Goal: Transaction & Acquisition: Purchase product/service

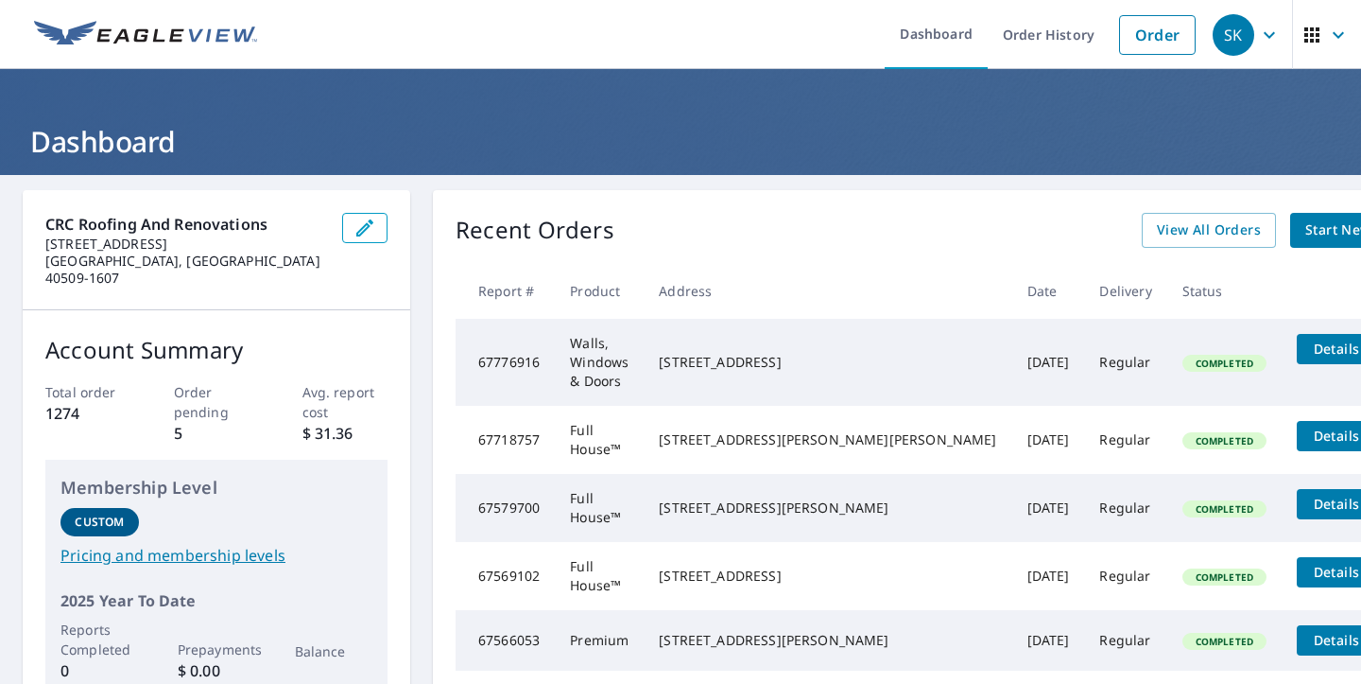
click at [1306, 234] on span "Start New Order" at bounding box center [1361, 230] width 110 height 24
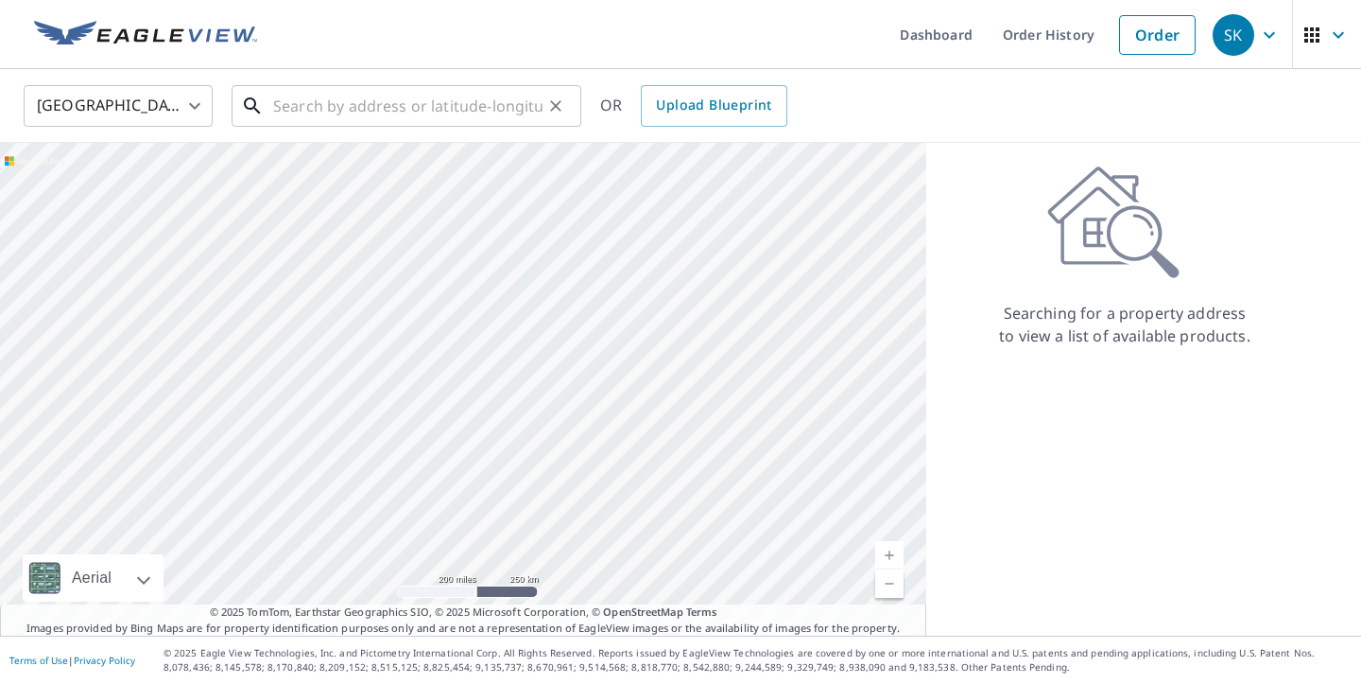
click at [408, 106] on input "text" at bounding box center [407, 105] width 269 height 53
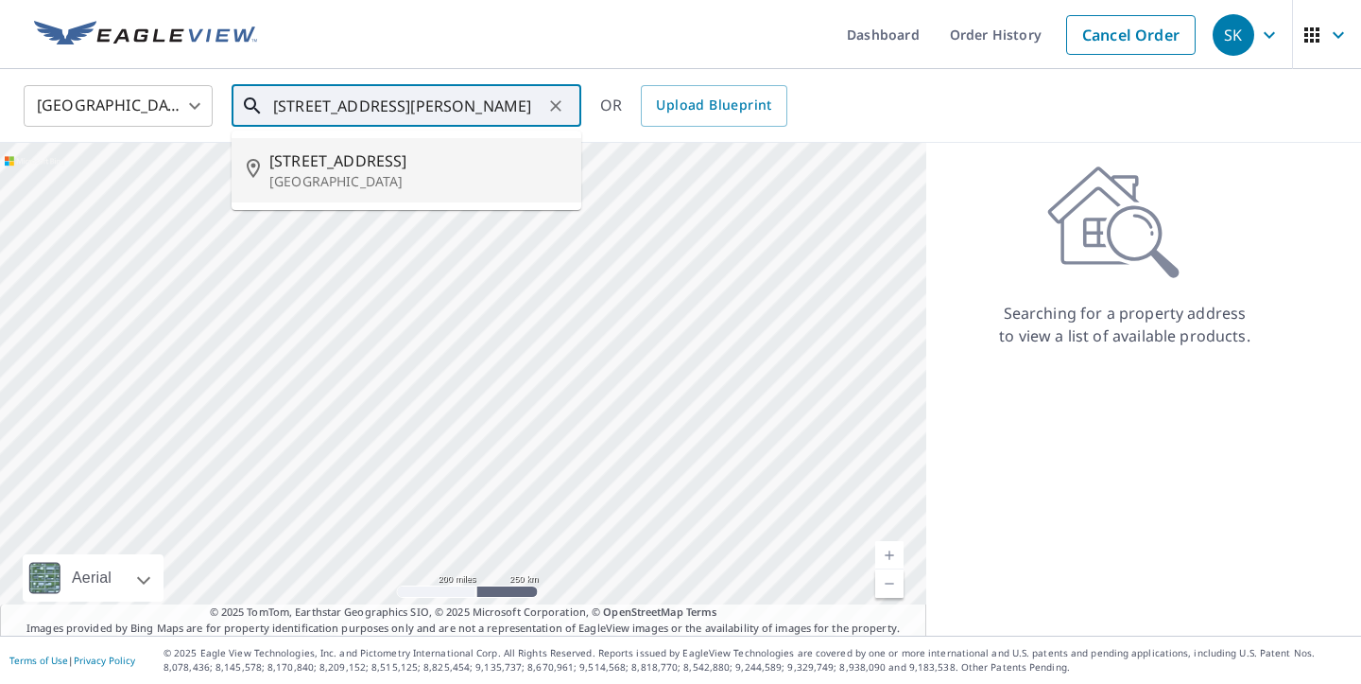
click at [413, 163] on span "[STREET_ADDRESS]" at bounding box center [417, 160] width 297 height 23
type input "[STREET_ADDRESS]"
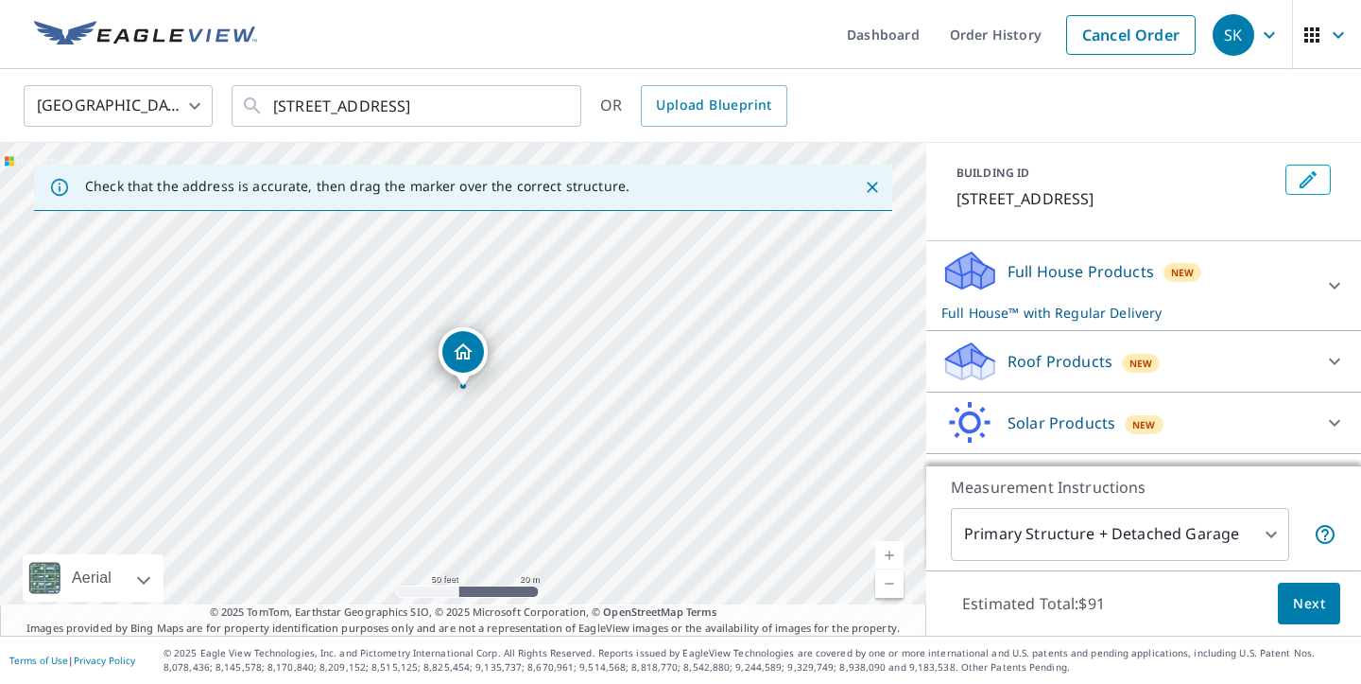
scroll to position [147, 0]
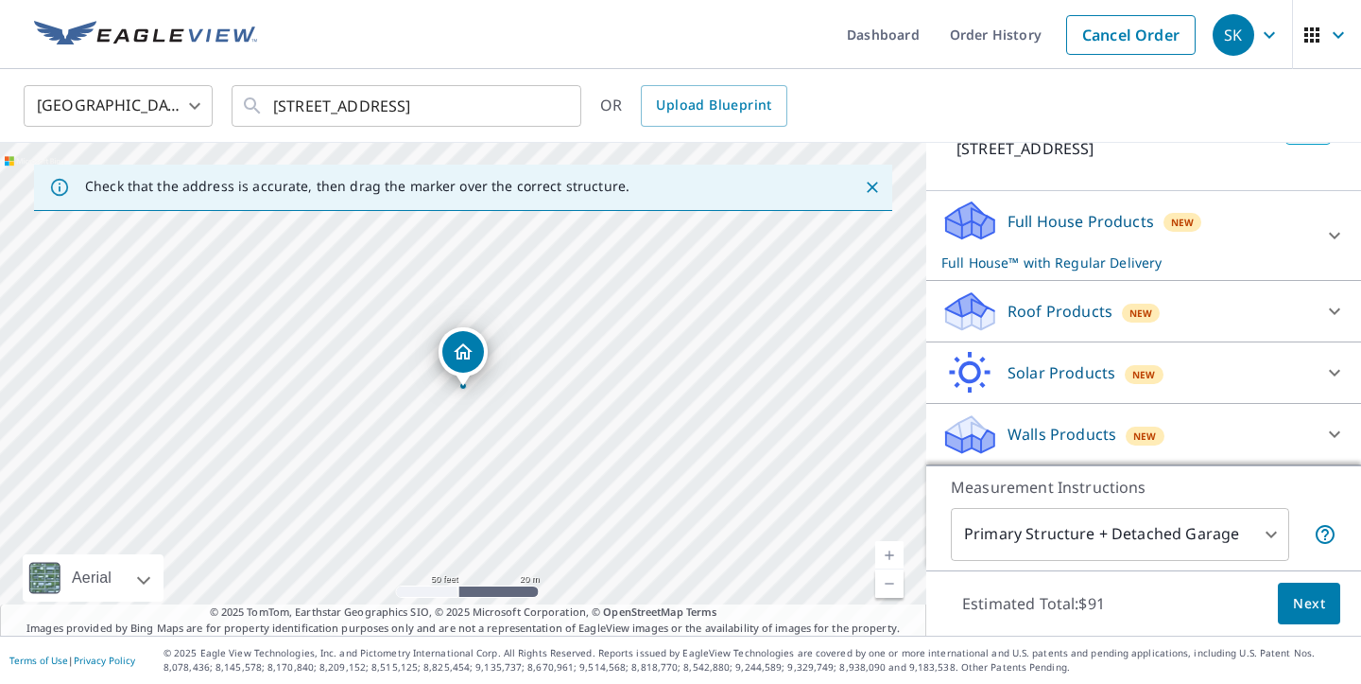
click at [1199, 418] on div "Walls Products New" at bounding box center [1127, 434] width 371 height 44
click at [1327, 431] on icon at bounding box center [1335, 434] width 23 height 23
click at [1041, 442] on p "Walls Products" at bounding box center [1062, 434] width 109 height 23
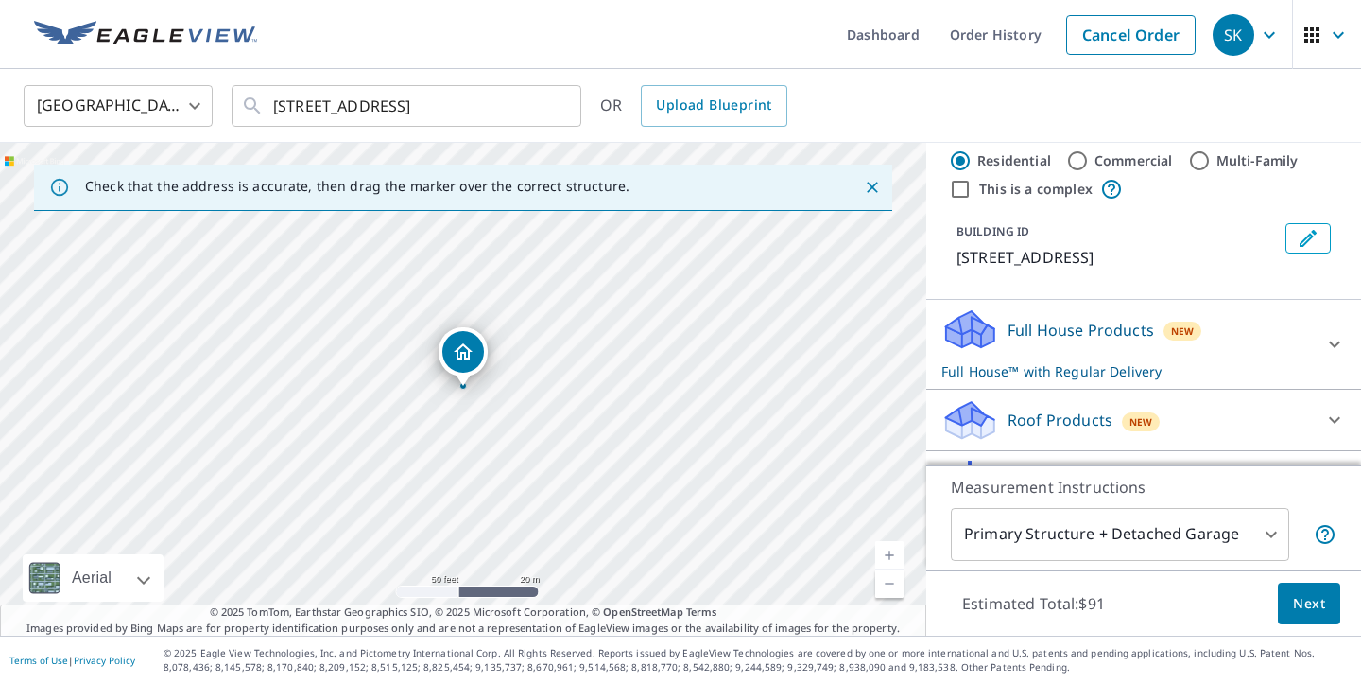
click at [1339, 335] on icon at bounding box center [1335, 344] width 23 height 23
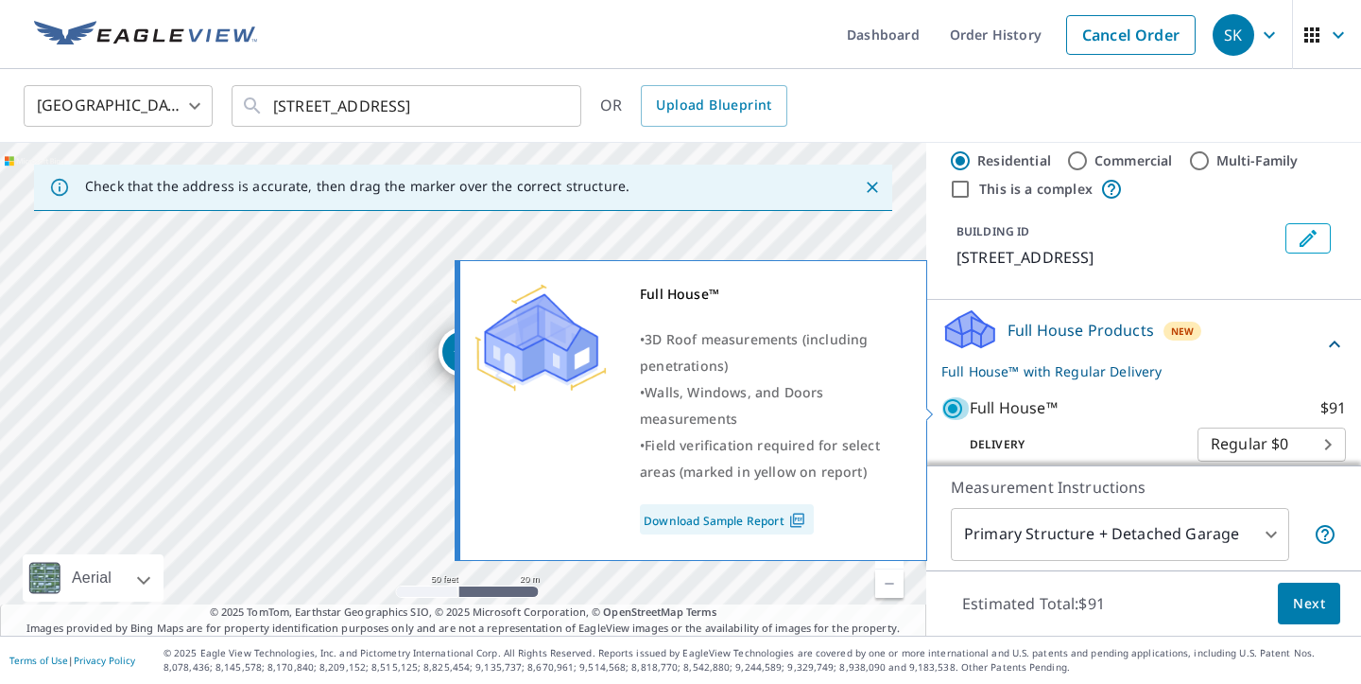
click at [967, 398] on input "Full House™ $91" at bounding box center [956, 408] width 28 height 23
checkbox input "false"
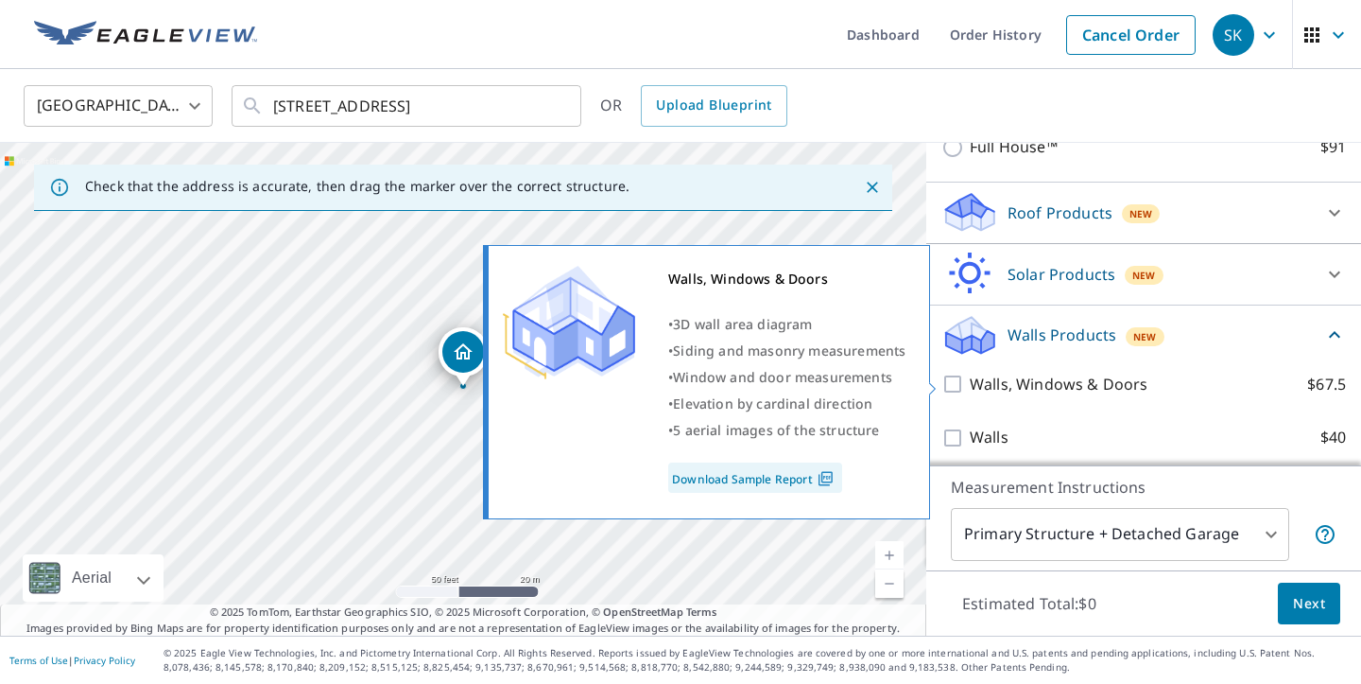
scroll to position [280, 0]
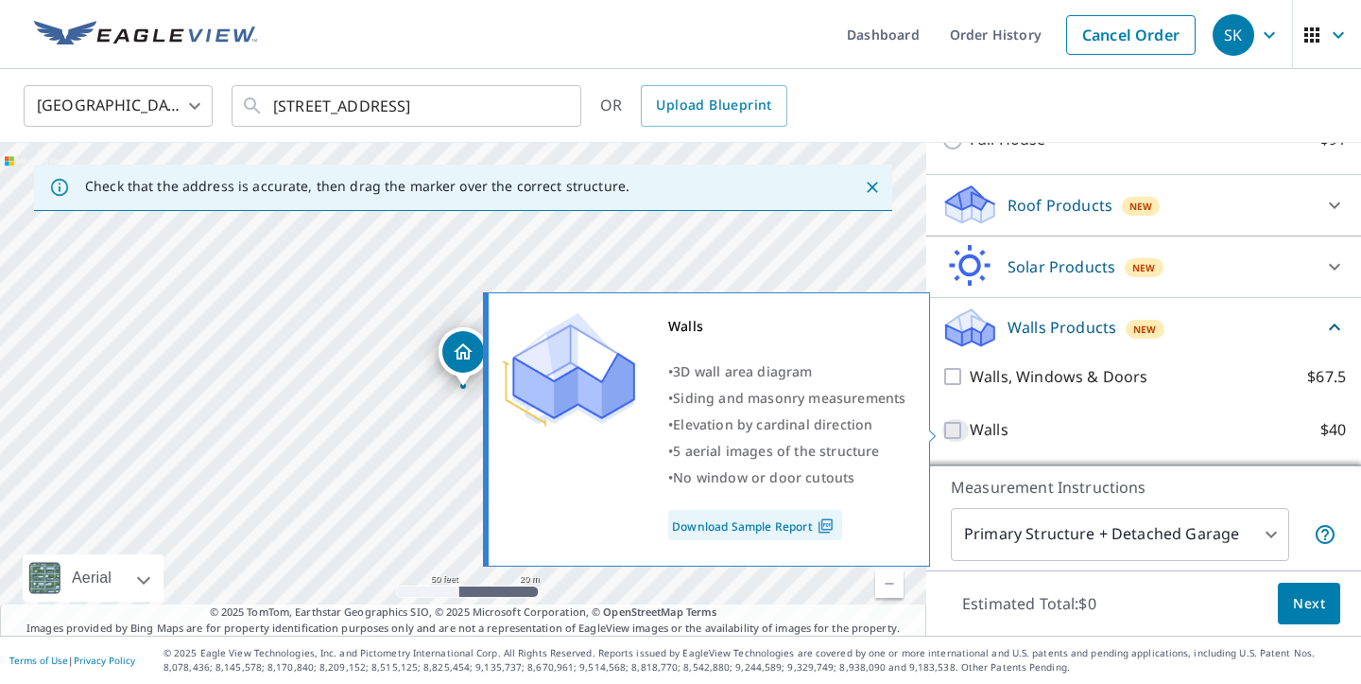
click at [950, 425] on input "Walls $40" at bounding box center [956, 430] width 28 height 23
checkbox input "true"
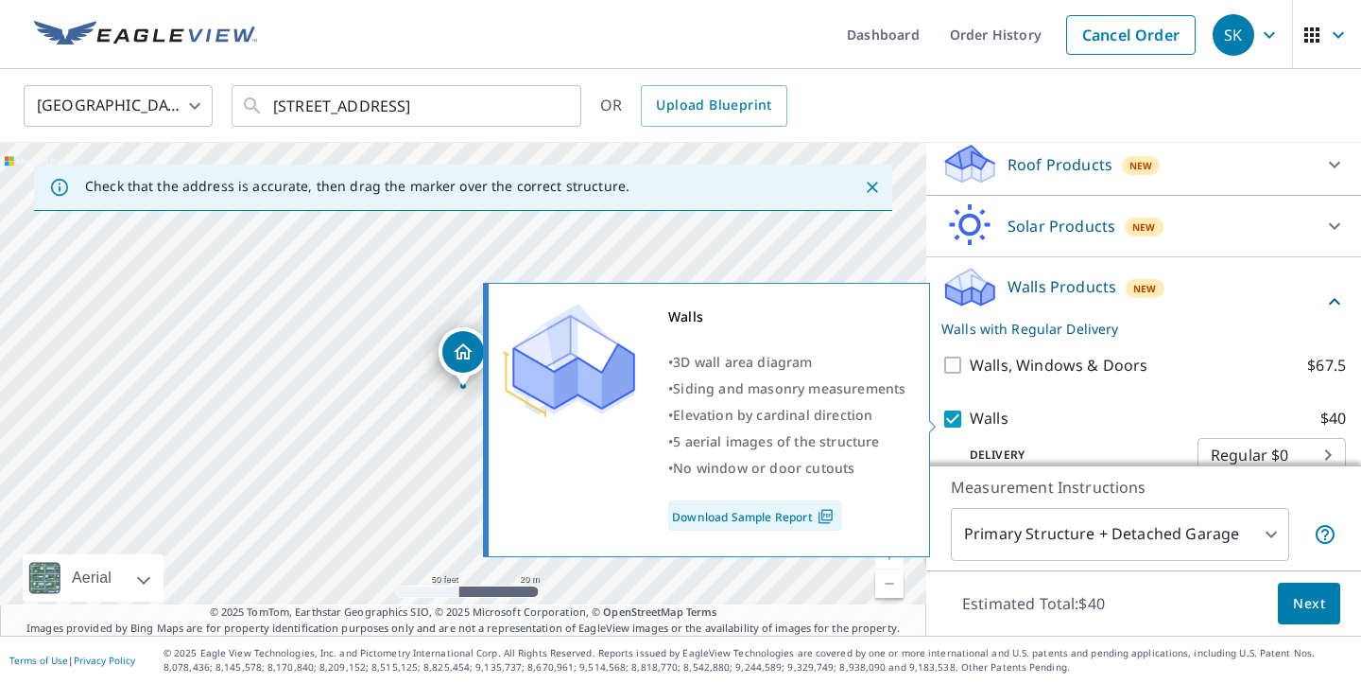
scroll to position [351, 0]
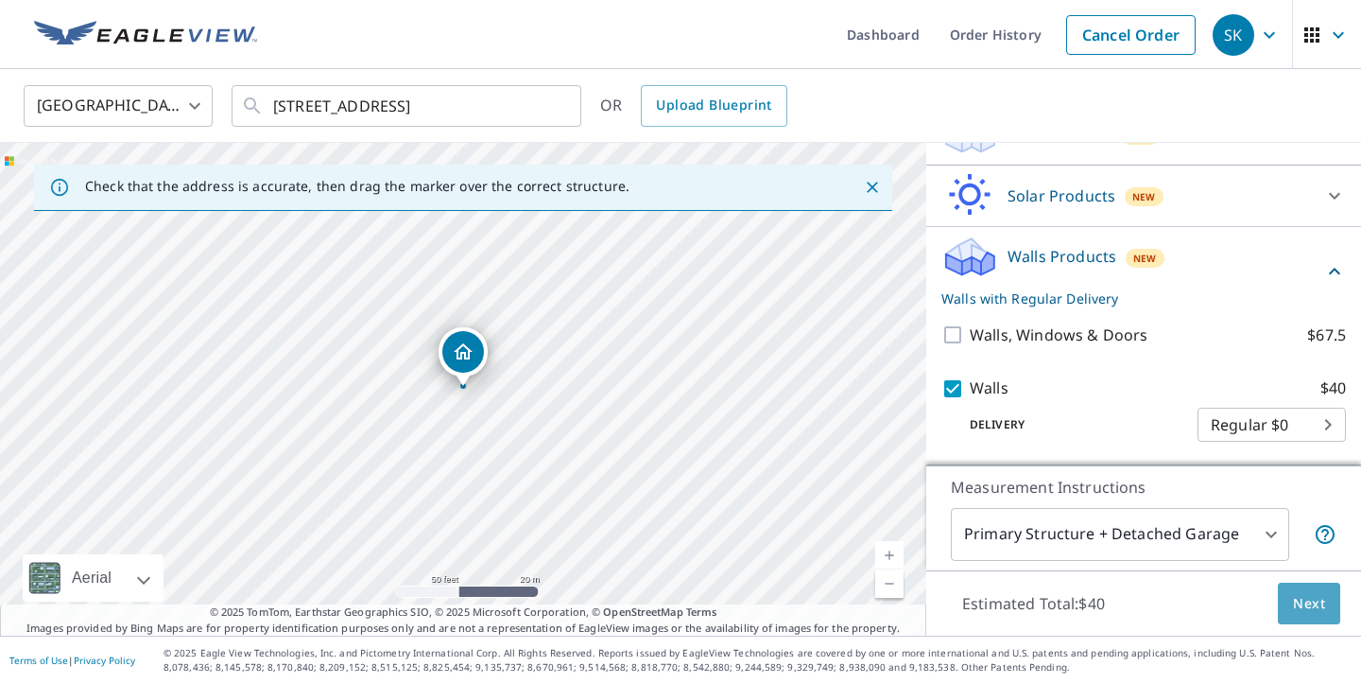
click at [1313, 606] on span "Next" at bounding box center [1309, 604] width 32 height 24
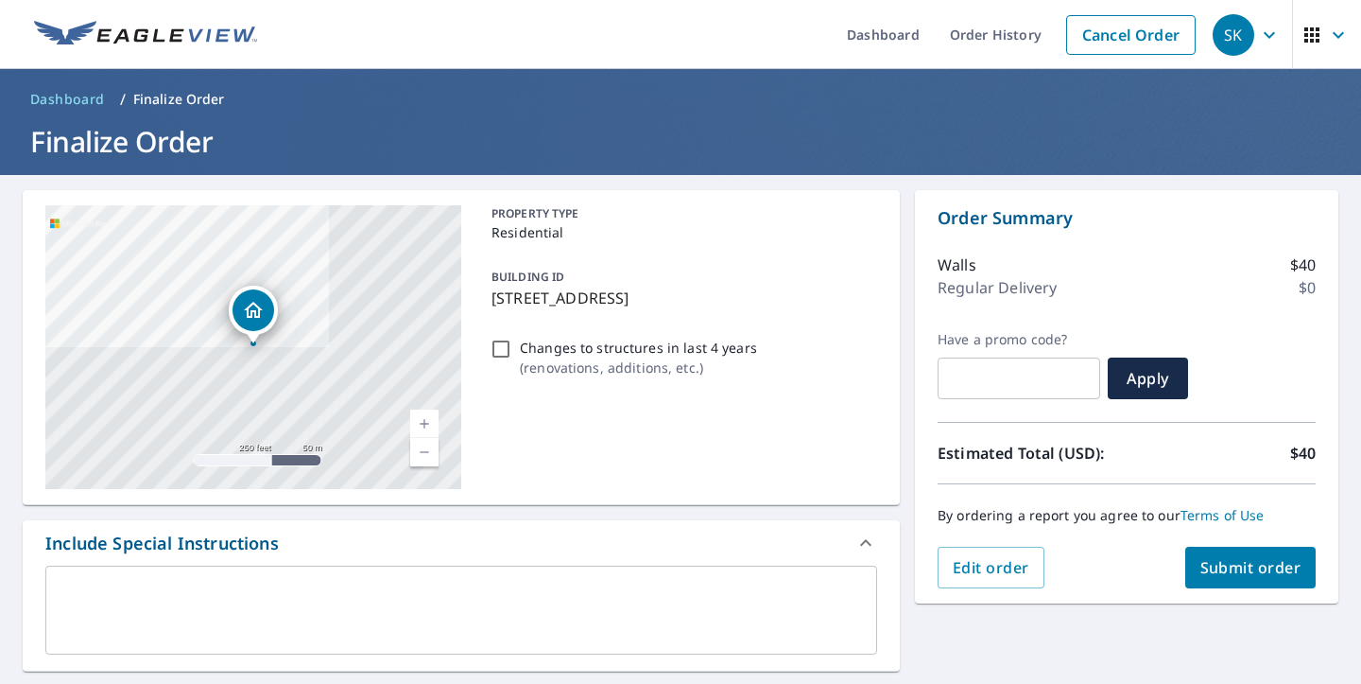
click at [1220, 557] on span "Submit order" at bounding box center [1251, 567] width 101 height 21
checkbox input "true"
